Goal: Task Accomplishment & Management: Manage account settings

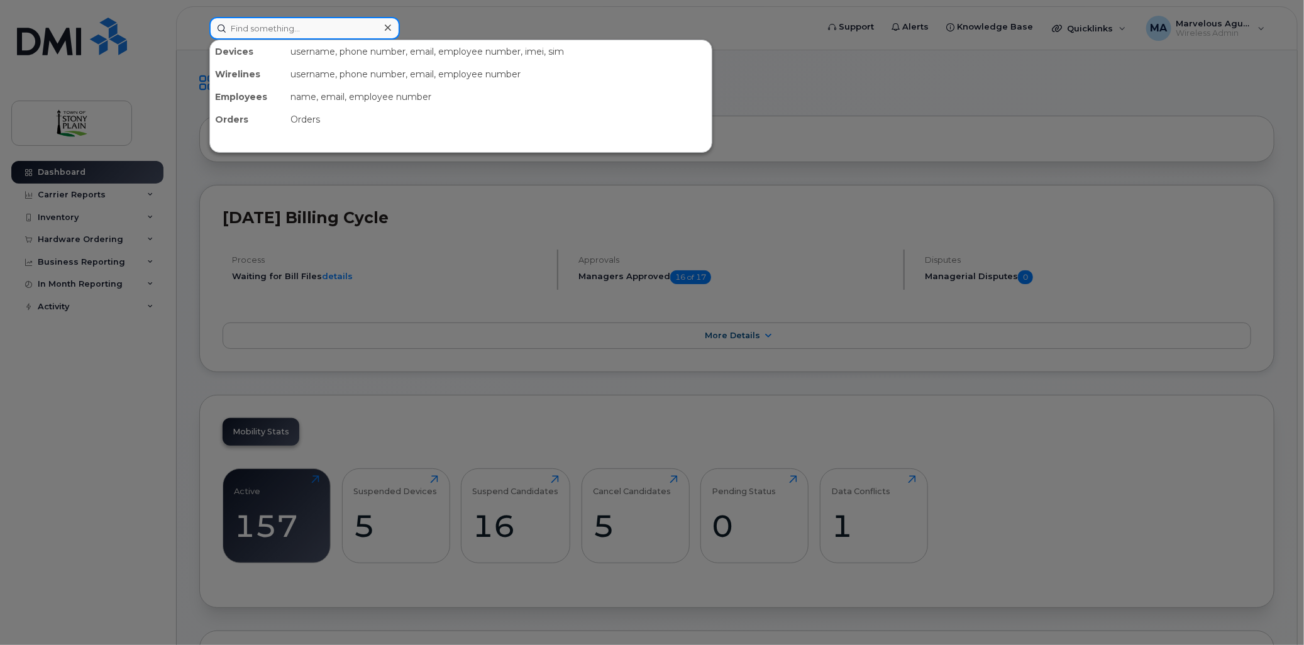
click at [382, 30] on div at bounding box center [304, 28] width 191 height 23
click at [84, 216] on div at bounding box center [652, 322] width 1304 height 645
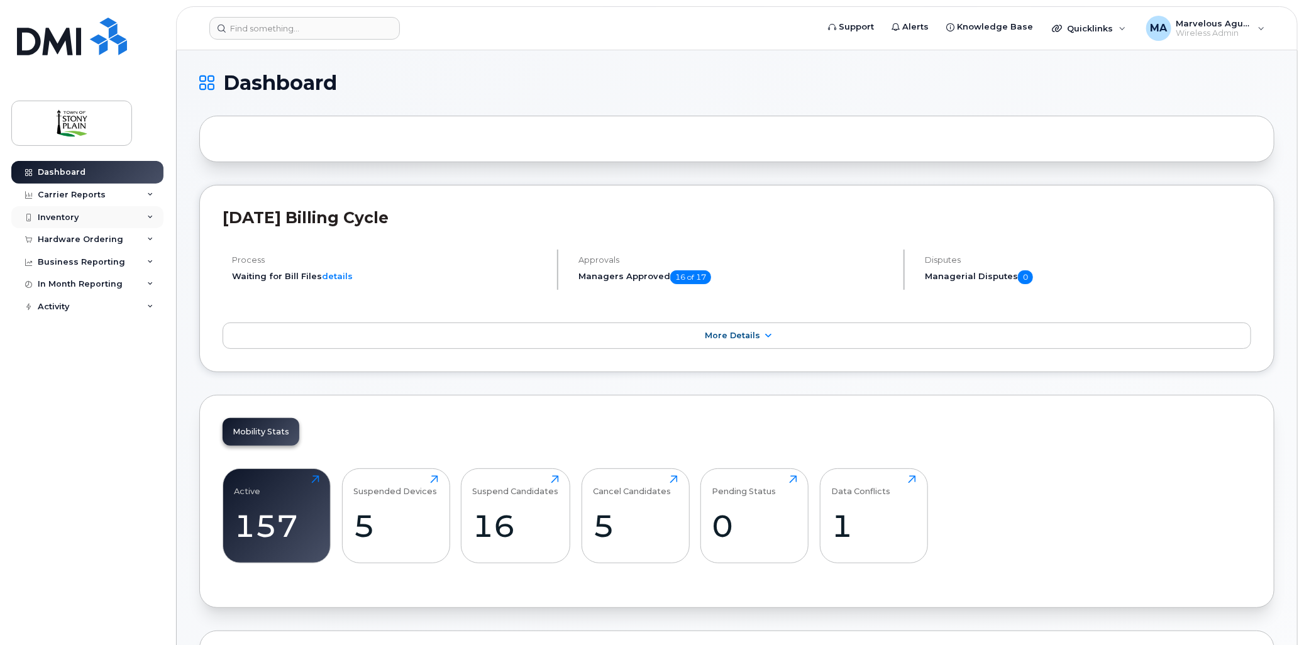
click at [84, 215] on div "Inventory" at bounding box center [87, 217] width 152 height 23
click at [84, 268] on div "Data Conflicts" at bounding box center [73, 263] width 60 height 11
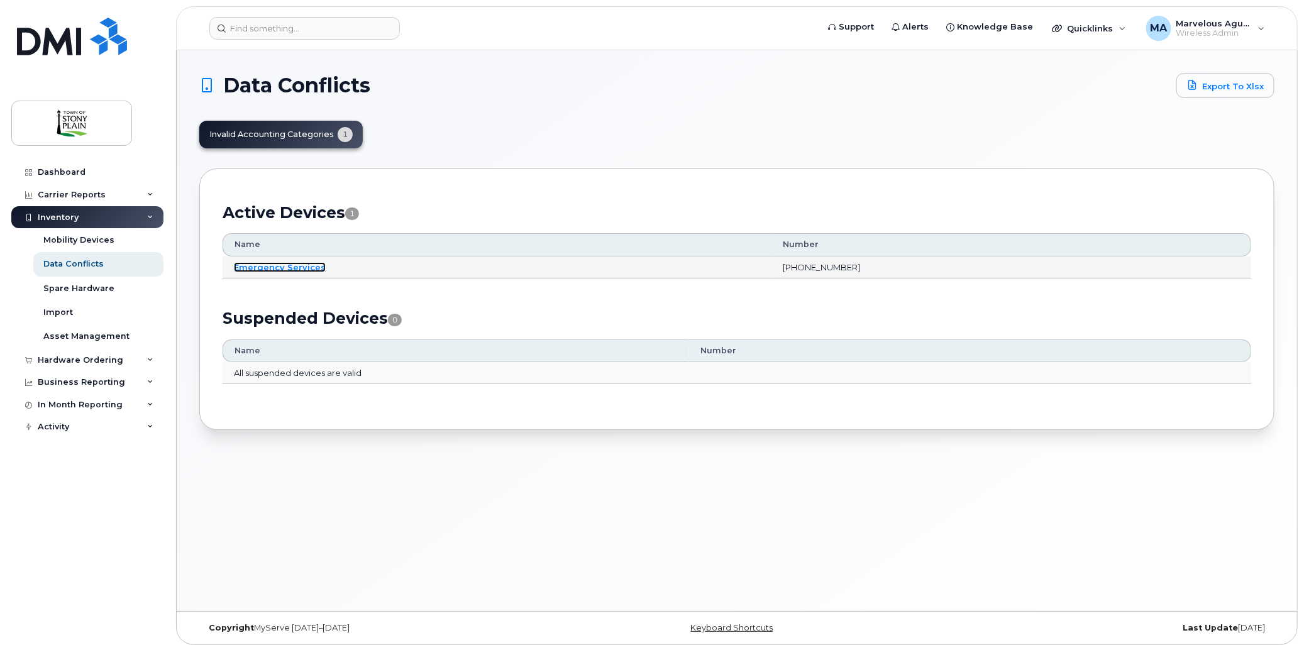
click at [306, 265] on link "Emergency Services" at bounding box center [280, 267] width 92 height 10
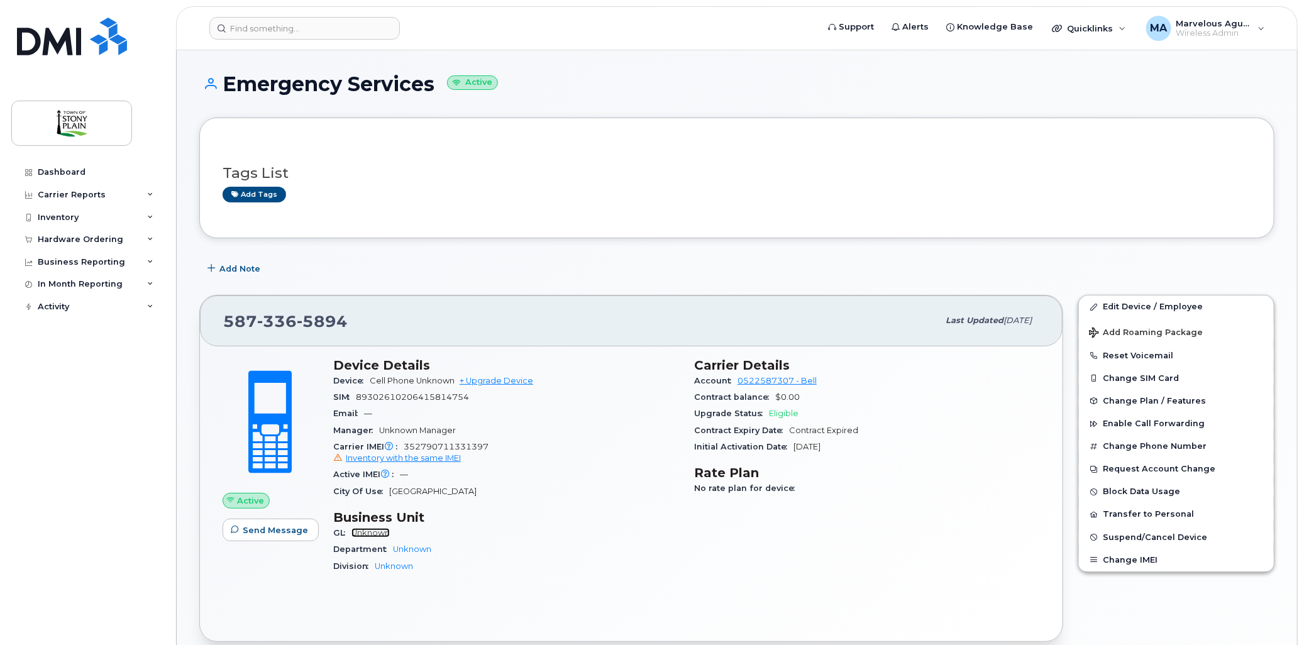
click at [386, 533] on link "Unknown" at bounding box center [371, 532] width 38 height 9
click at [1160, 306] on link "Edit Device / Employee" at bounding box center [1176, 307] width 195 height 23
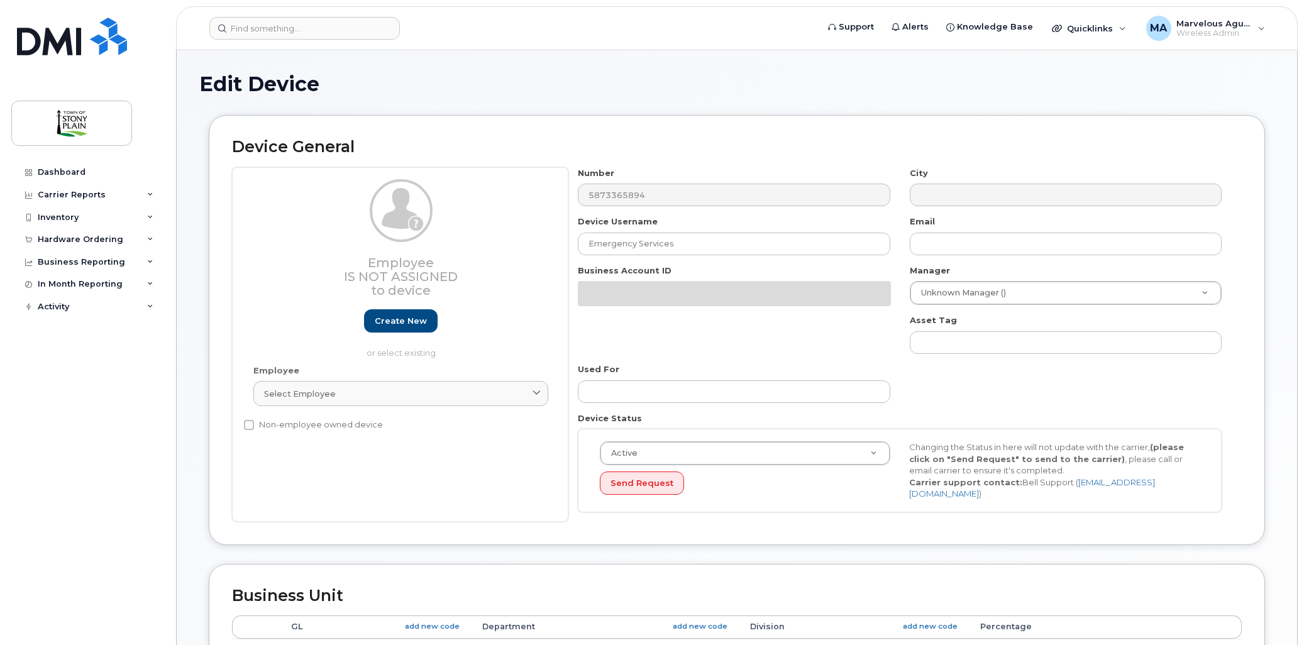
select select "661751"
select select "661752"
select select "661753"
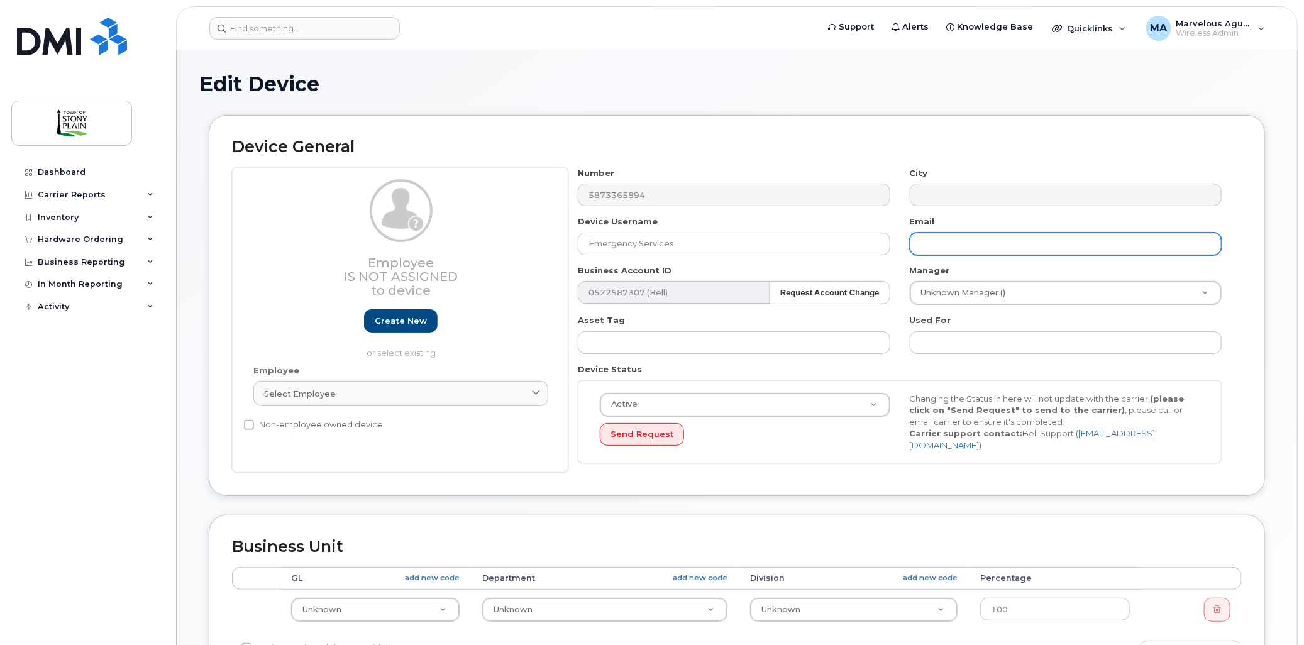
click at [957, 242] on input "text" at bounding box center [1066, 244] width 312 height 23
type input "ess@stonyplain.com"
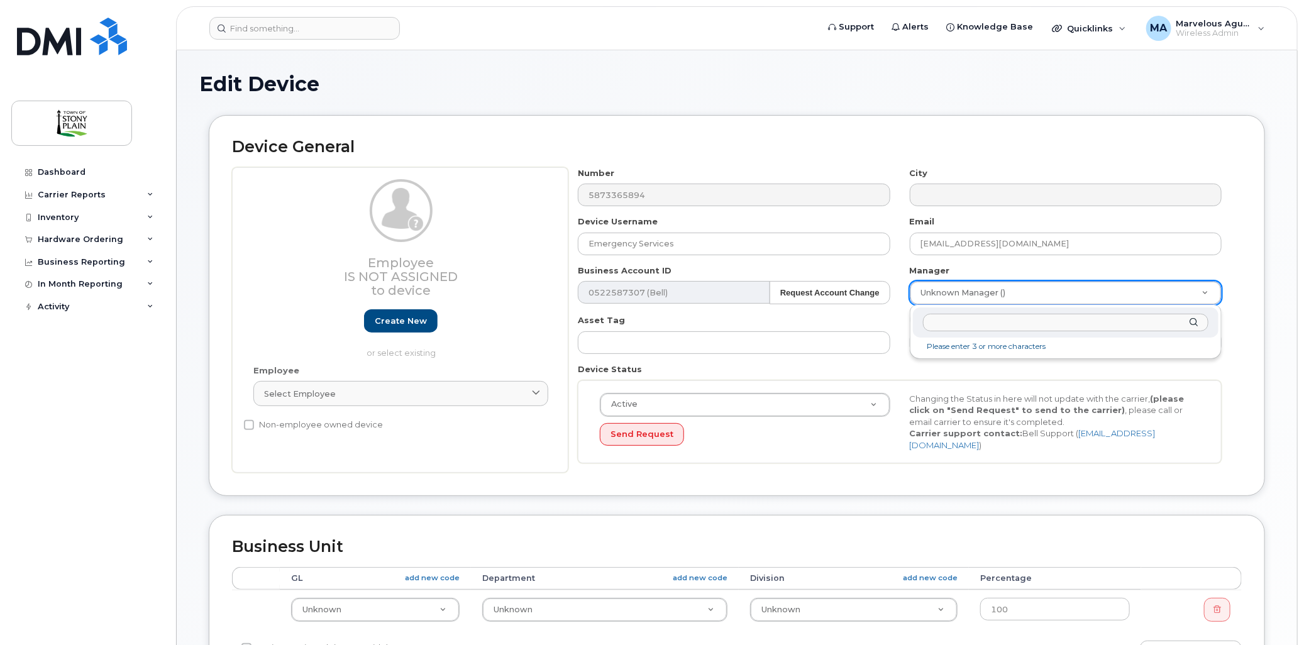
click at [1005, 321] on input "text" at bounding box center [1066, 323] width 286 height 18
type input "lis"
type input "930162"
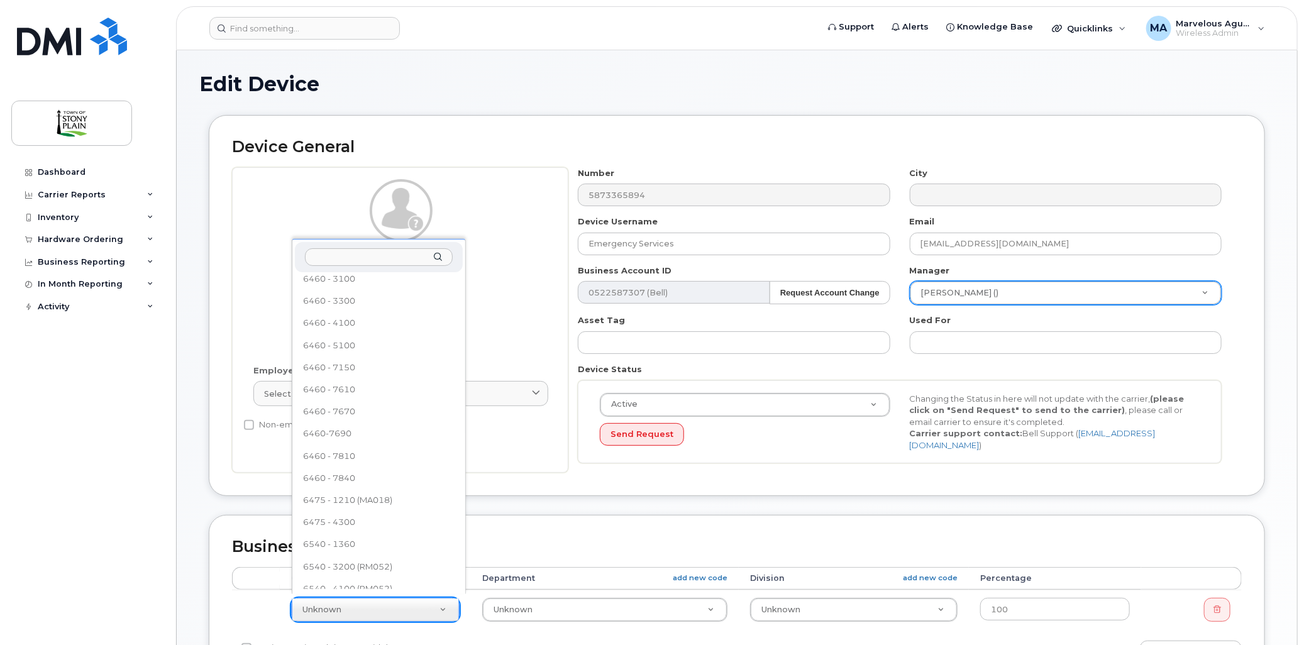
scroll to position [801, 0]
select select "35270664"
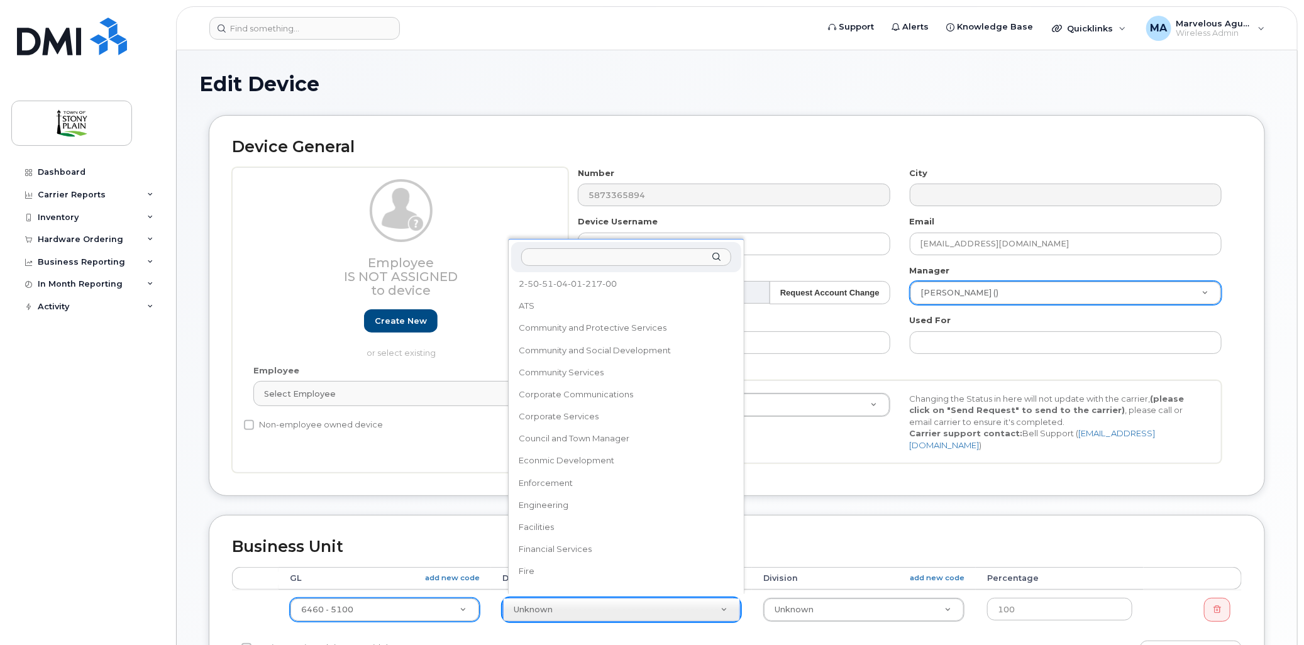
scroll to position [0, 0]
select select "661800"
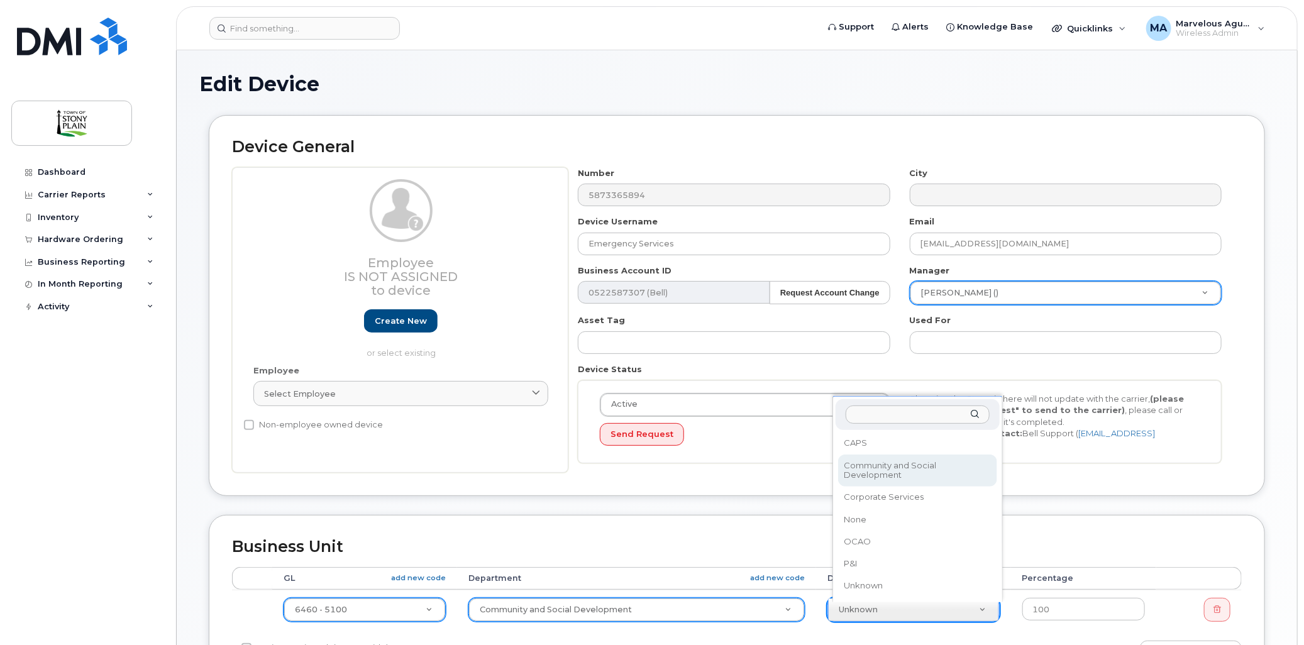
select select "2006915"
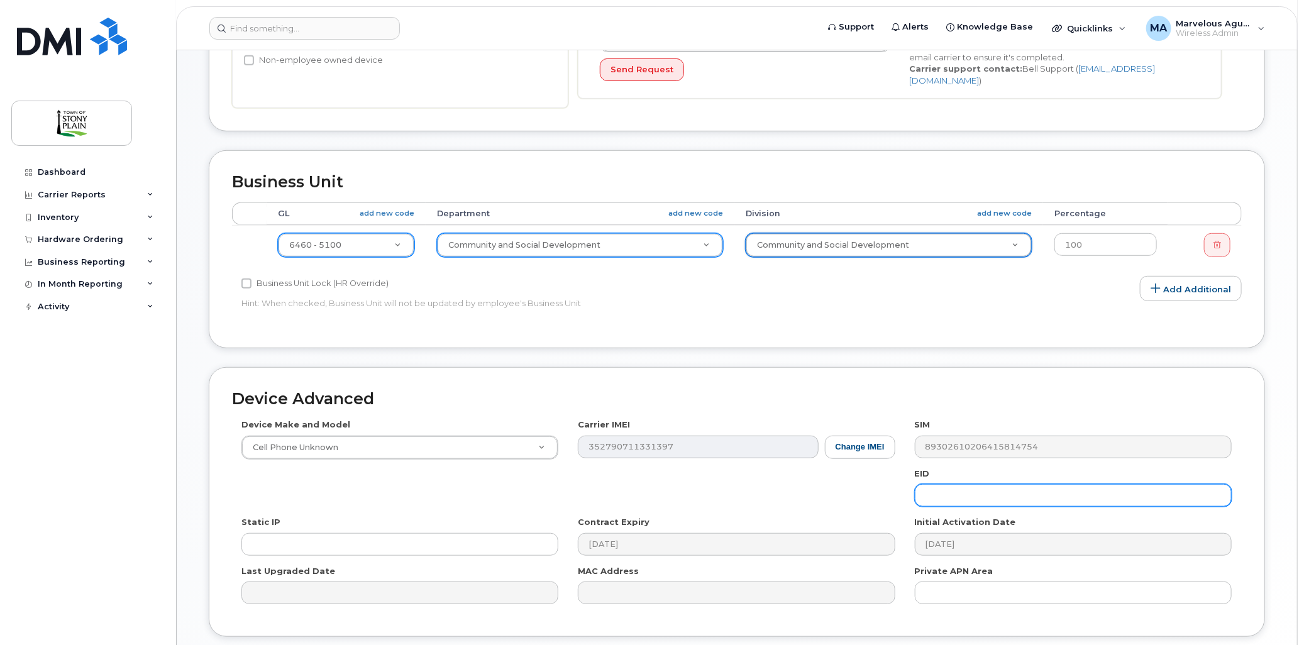
scroll to position [457, 0]
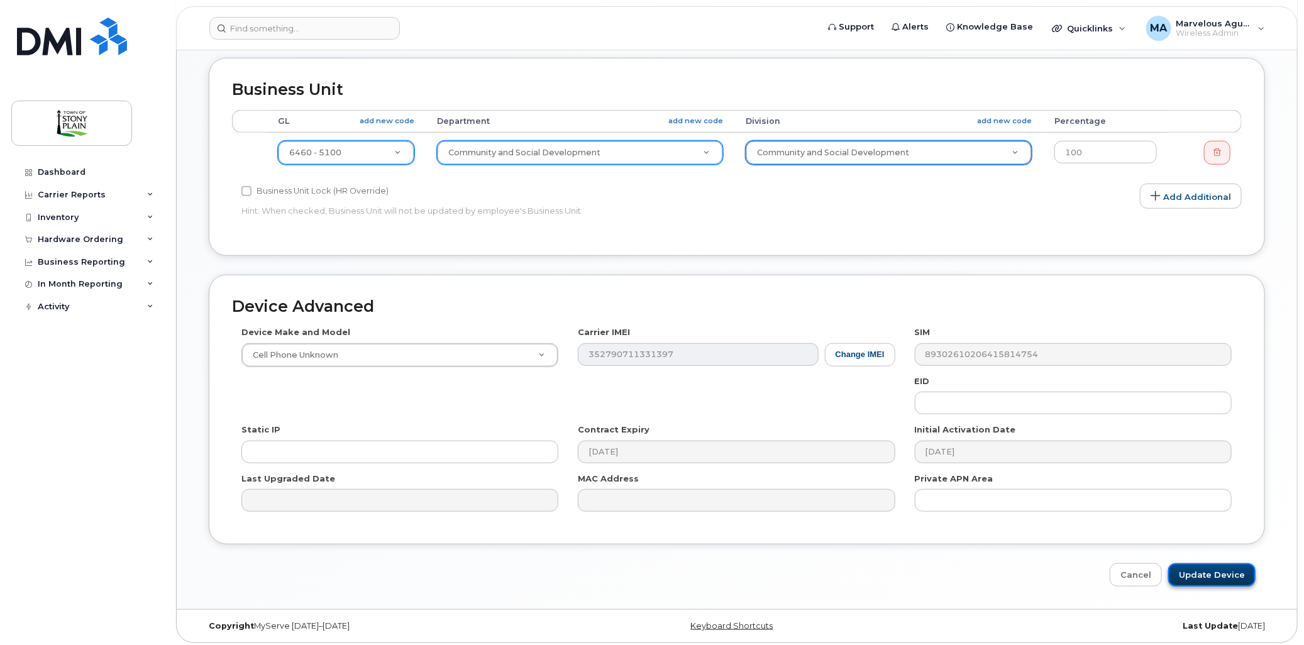
click at [1242, 576] on input "Update Device" at bounding box center [1212, 575] width 87 height 23
type input "Saving..."
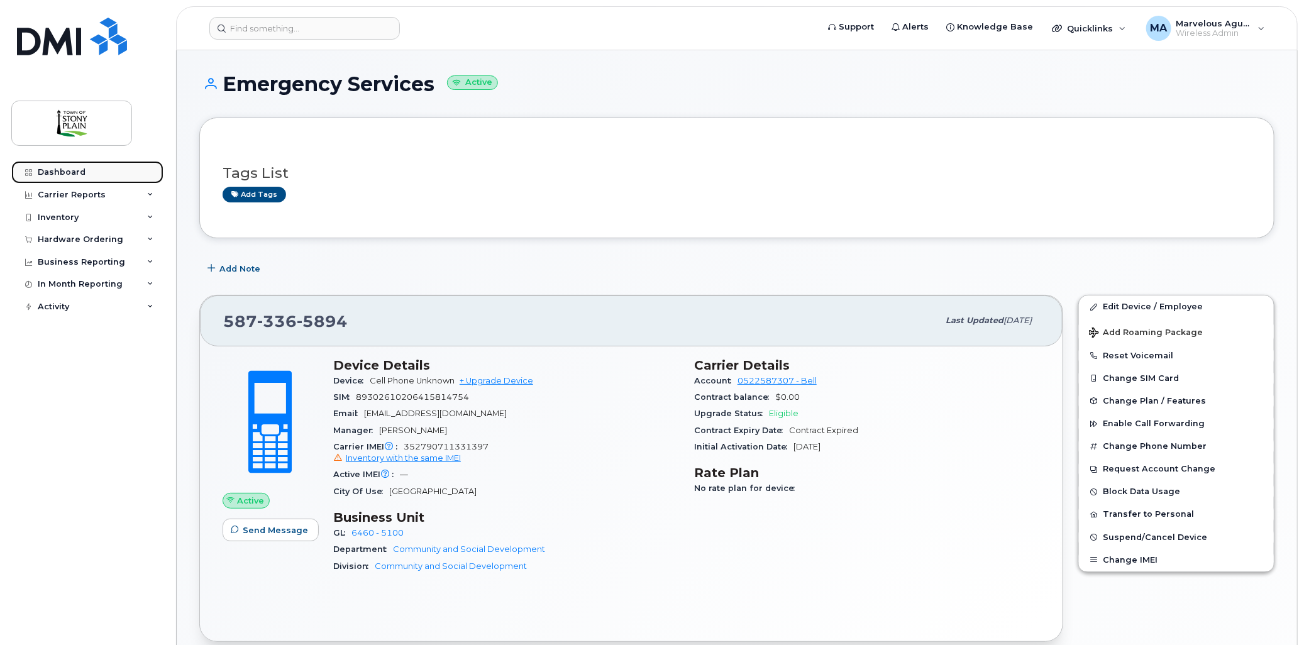
click at [76, 172] on div "Dashboard" at bounding box center [62, 172] width 48 height 10
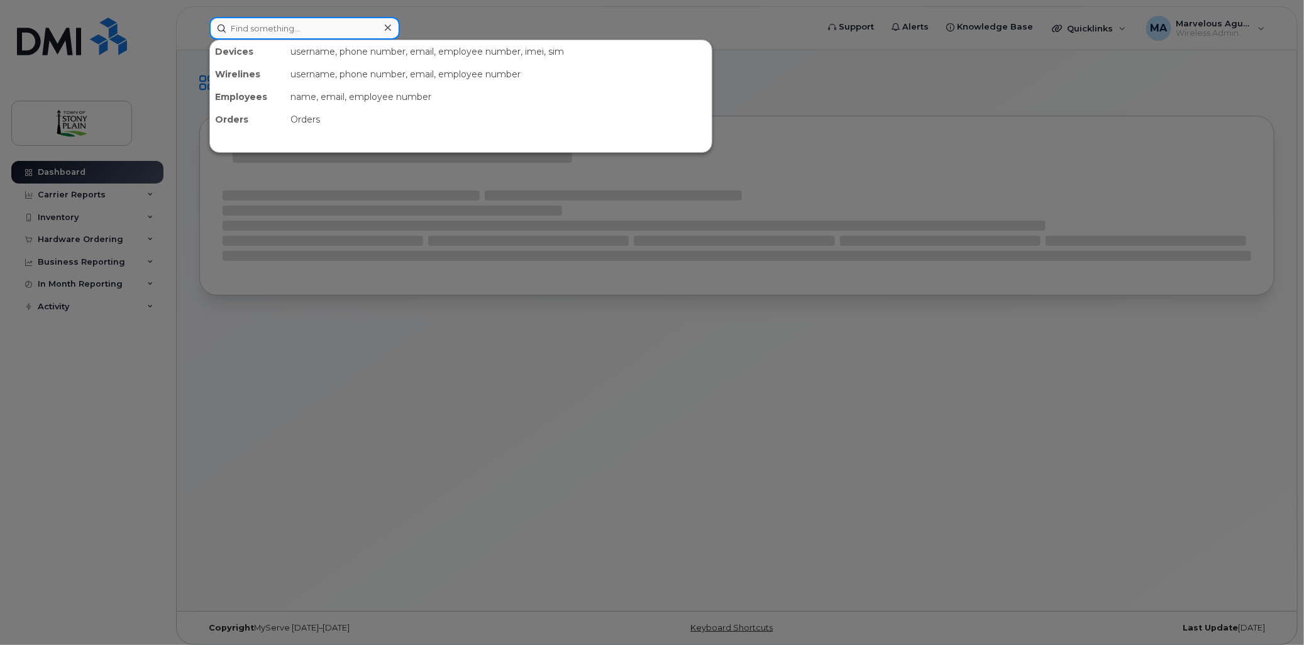
click at [269, 26] on input at bounding box center [304, 28] width 191 height 23
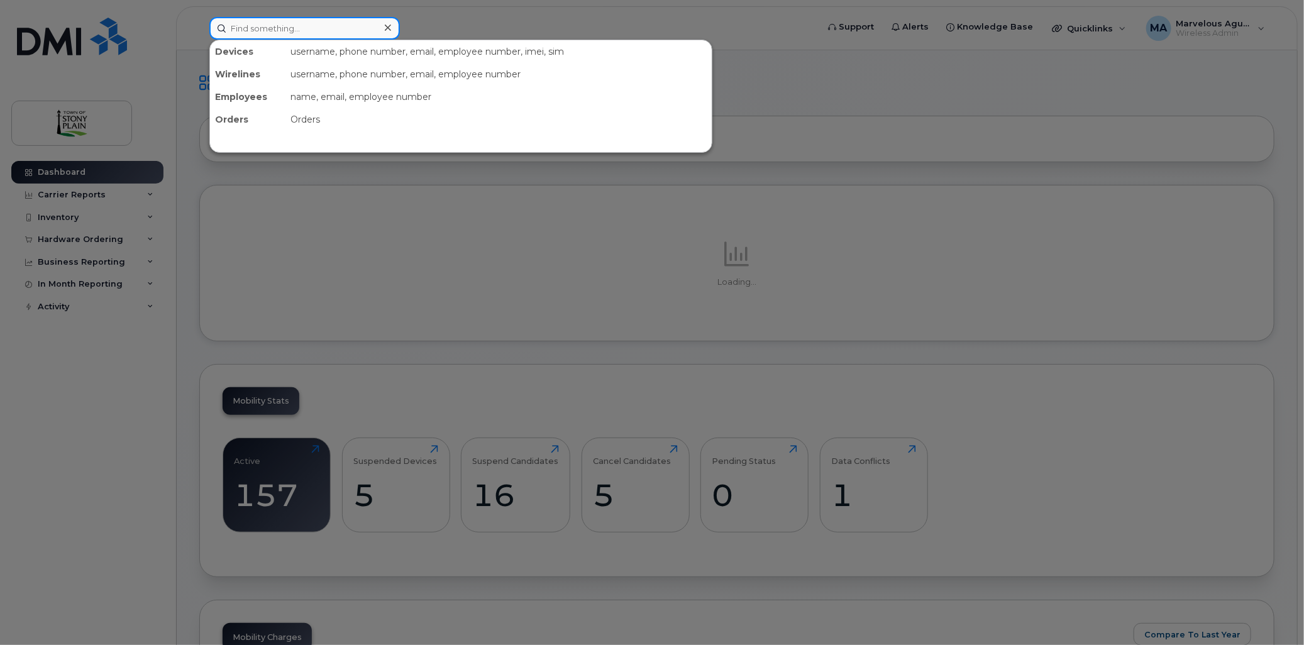
click at [272, 27] on input at bounding box center [304, 28] width 191 height 23
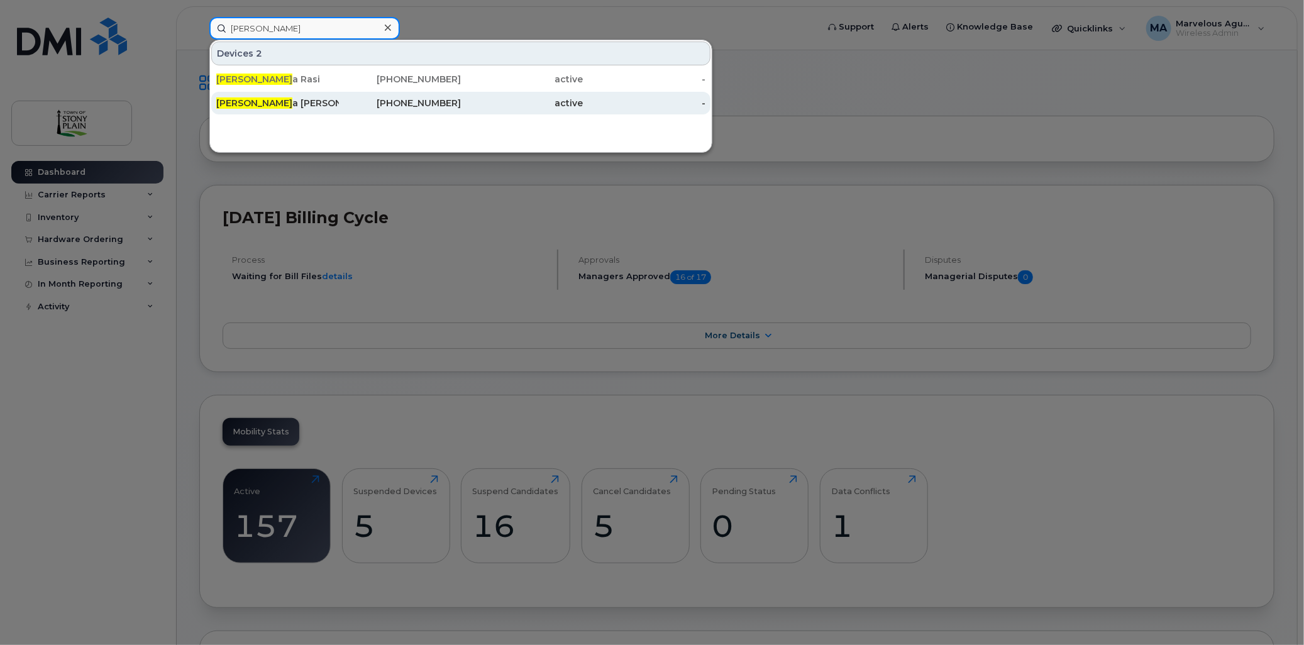
type input "deann"
click at [255, 98] on div "Deann a Butz" at bounding box center [277, 103] width 123 height 13
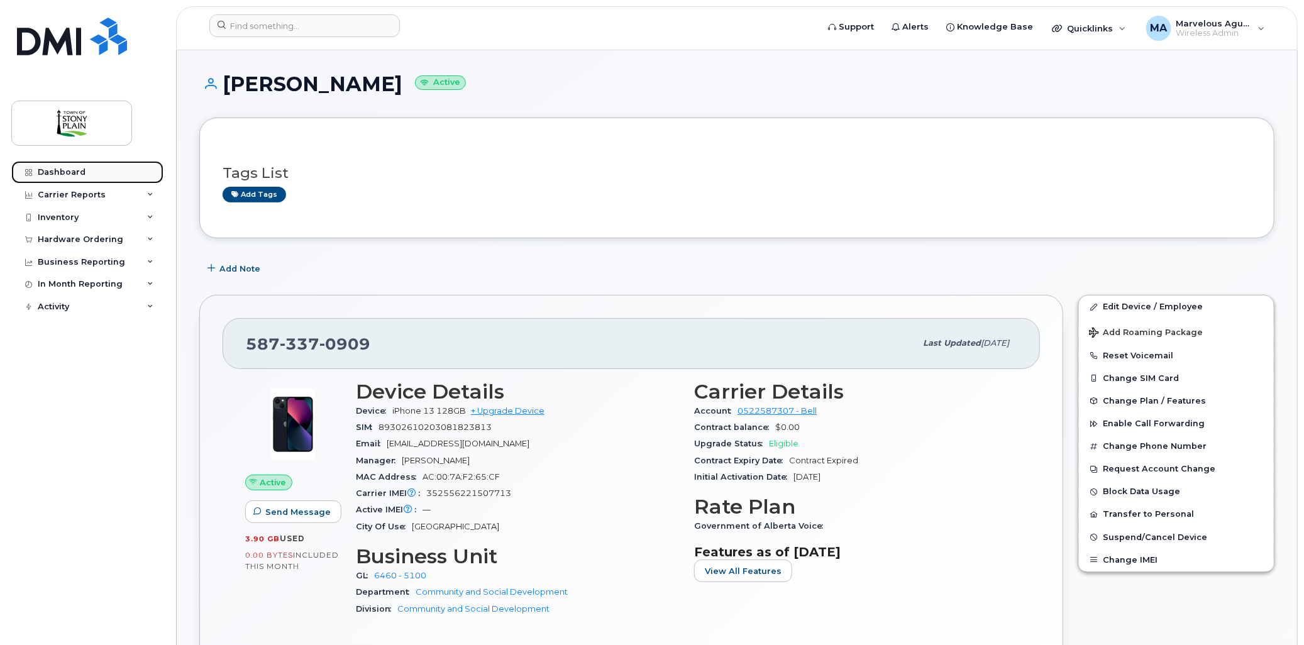
click at [59, 173] on div "Dashboard" at bounding box center [62, 172] width 48 height 10
